Goal: Information Seeking & Learning: Learn about a topic

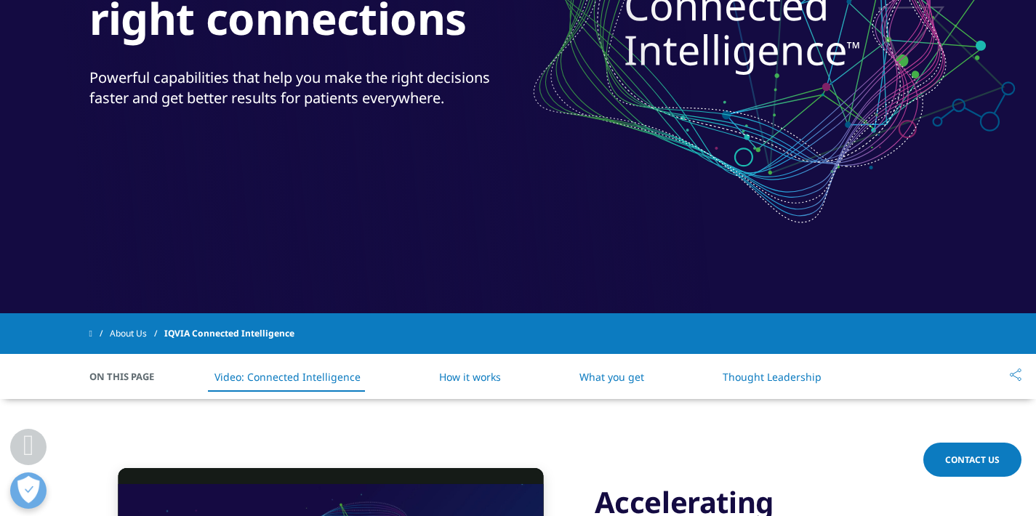
scroll to position [341, 0]
click at [493, 380] on link "How it works" at bounding box center [470, 377] width 62 height 14
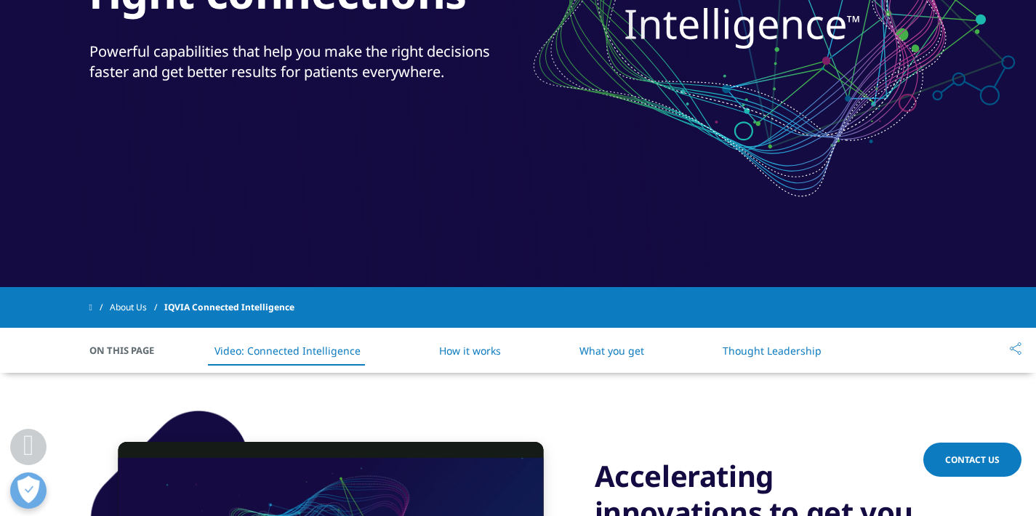
scroll to position [364, 0]
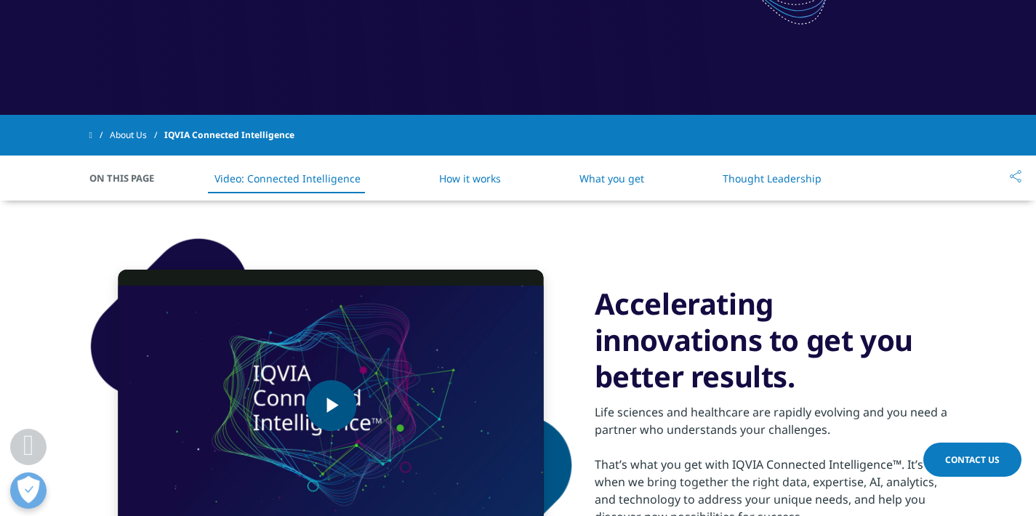
click at [331, 406] on span "Video Player" at bounding box center [331, 406] width 0 height 0
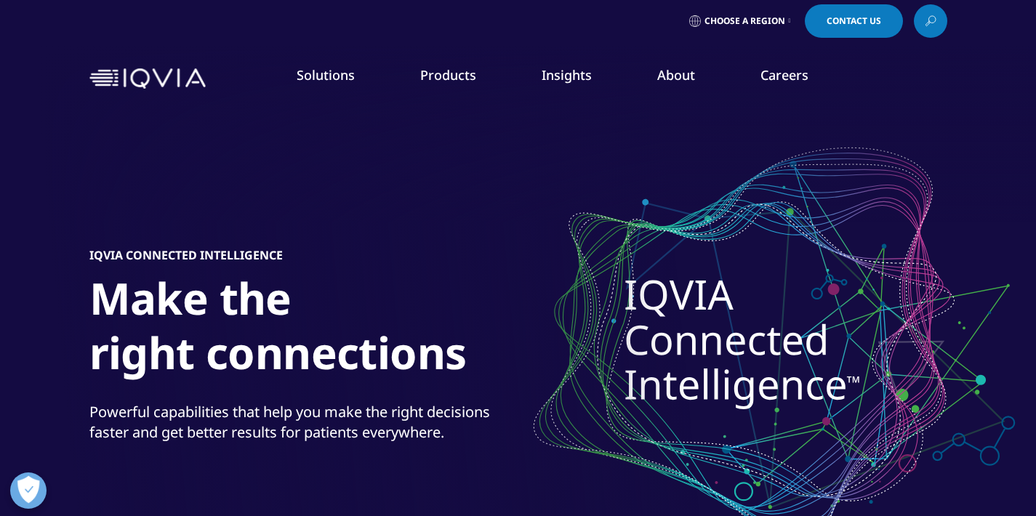
scroll to position [9, 0]
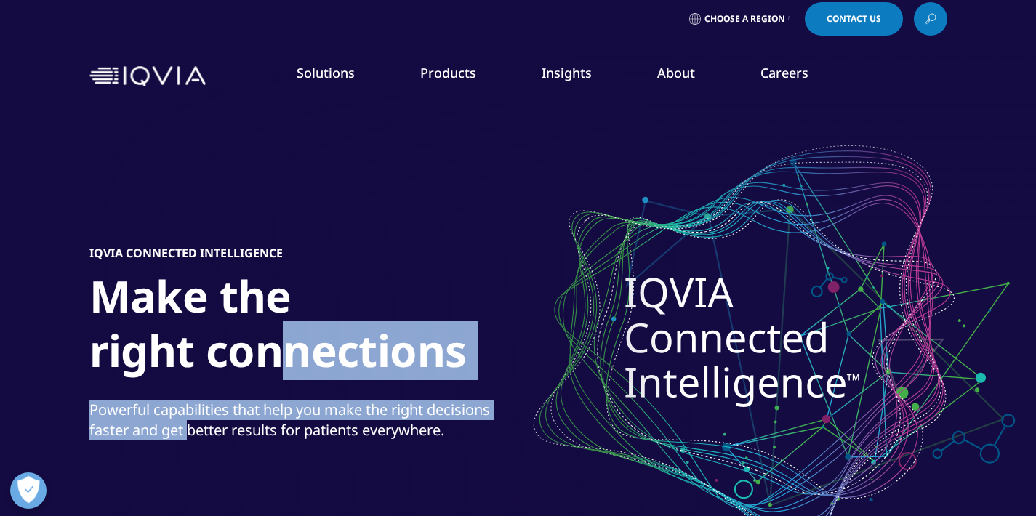
drag, startPoint x: 293, startPoint y: 375, endPoint x: 168, endPoint y: 439, distance: 140.2
click at [168, 439] on div "IQVIA Connected Intelligence Make the right connections Powerful capabilities t…" at bounding box center [518, 347] width 858 height 495
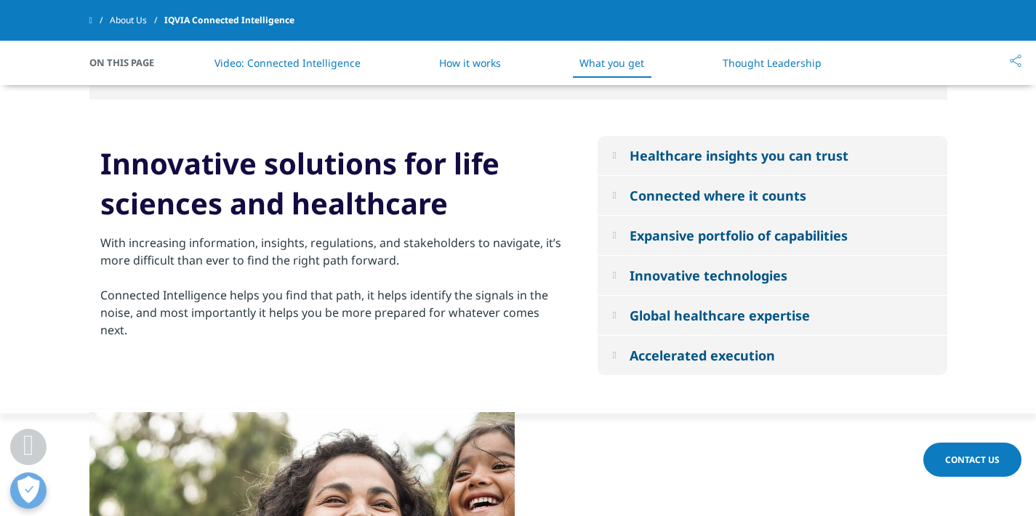
scroll to position [1397, 0]
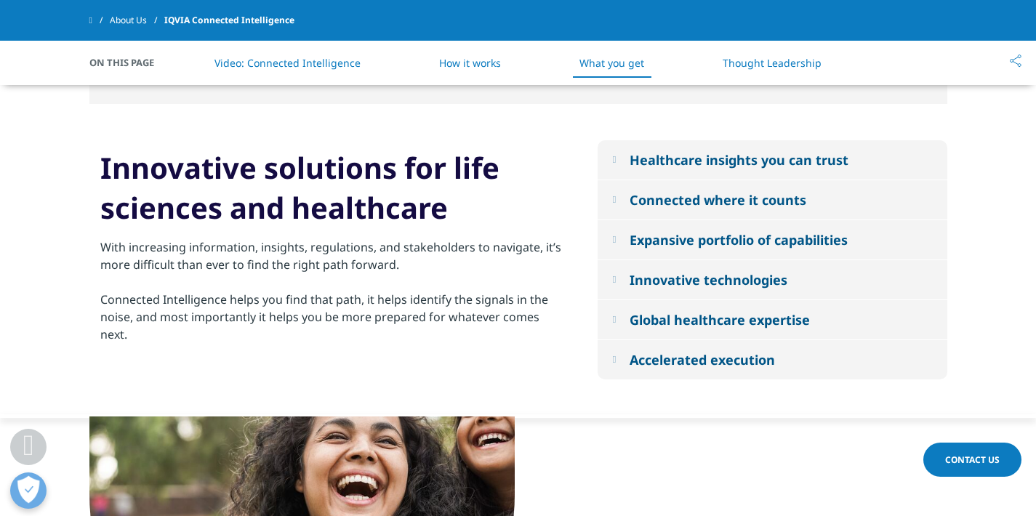
scroll to position [341, 0]
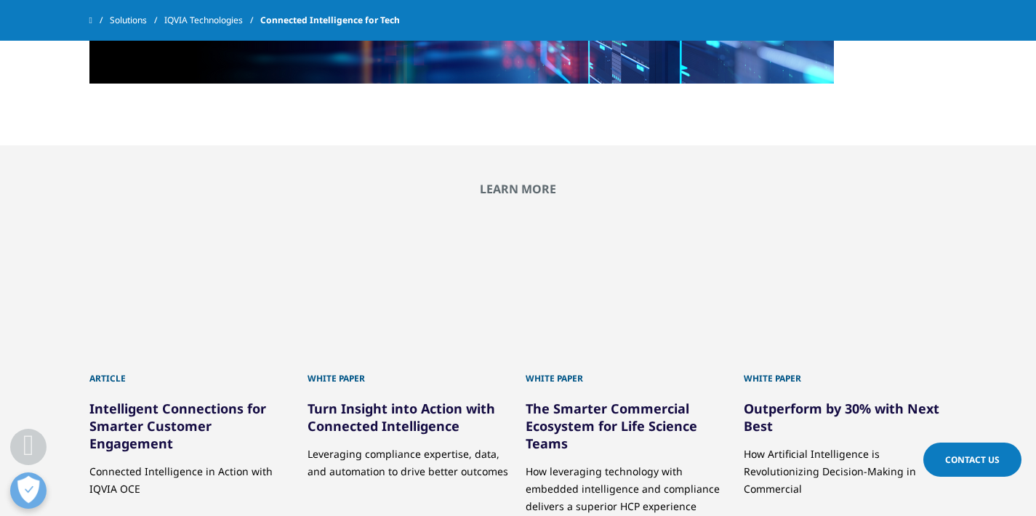
scroll to position [4445, 0]
